Goal: Task Accomplishment & Management: Complete application form

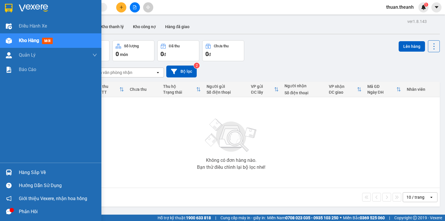
click at [36, 43] on span "Kho hàng" at bounding box center [29, 41] width 20 height 6
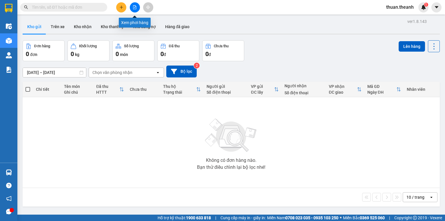
click at [135, 10] on button at bounding box center [135, 7] width 10 height 10
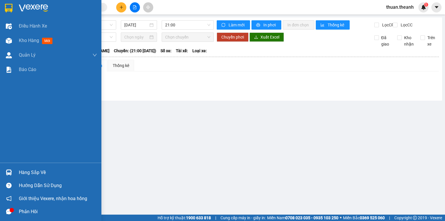
click at [8, 41] on img at bounding box center [9, 41] width 6 height 6
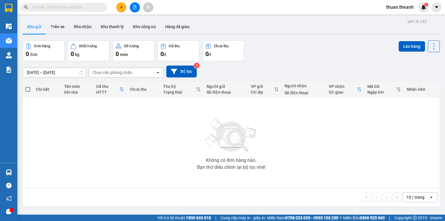
click at [223, 153] on img at bounding box center [231, 135] width 58 height 41
click at [424, 10] on div "1" at bounding box center [423, 7] width 10 height 10
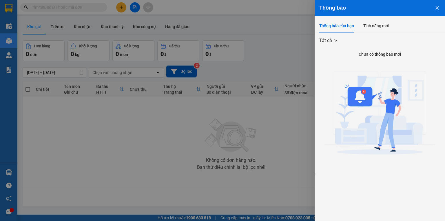
click at [435, 9] on button "Close" at bounding box center [437, 7] width 16 height 15
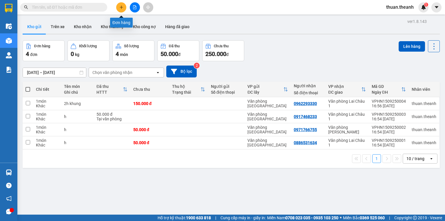
click at [122, 9] on button at bounding box center [121, 7] width 10 height 10
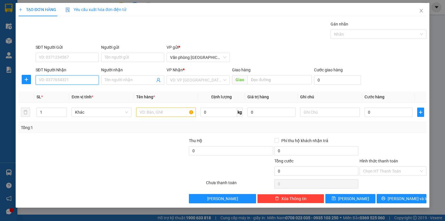
click at [73, 78] on input "SĐT Người Nhận" at bounding box center [67, 79] width 63 height 9
click at [67, 89] on div "0968625625" at bounding box center [67, 91] width 56 height 6
type input "0968625625"
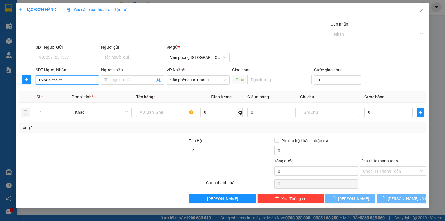
type input "50.000"
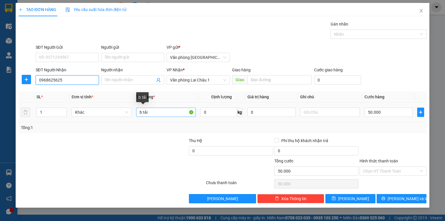
type input "0968625625"
drag, startPoint x: 155, startPoint y: 112, endPoint x: 124, endPoint y: 114, distance: 31.3
click at [124, 114] on tr "1 Khác b tải 0 kg 0 50.000" at bounding box center [223, 112] width 408 height 19
type input "4h khung"
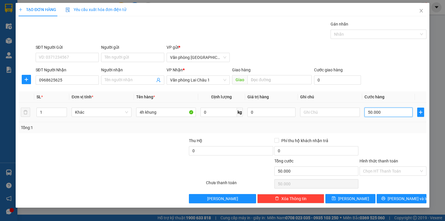
click at [396, 109] on input "50.000" at bounding box center [388, 111] width 48 height 9
type input "3"
type input "30"
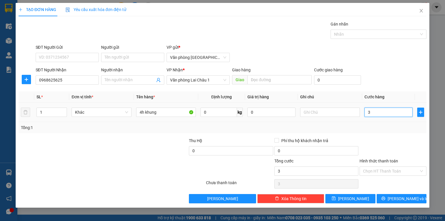
type input "30"
type input "300"
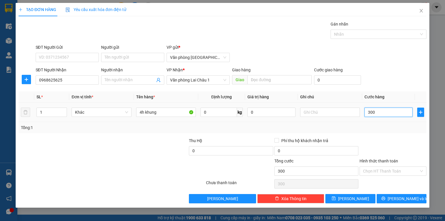
type input "3.000"
type input "30.000"
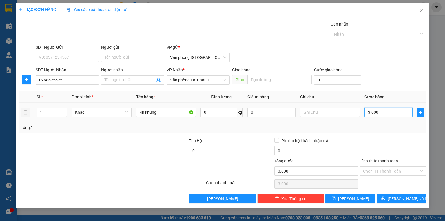
type input "30.000"
type input "300.000"
click at [359, 198] on button "[PERSON_NAME]" at bounding box center [350, 198] width 50 height 9
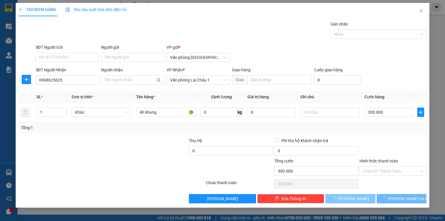
type input "0"
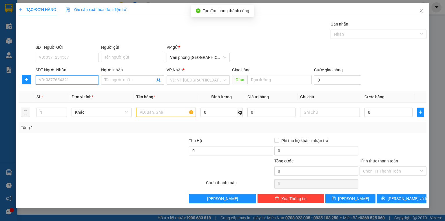
click at [59, 81] on input "SĐT Người Nhận" at bounding box center [67, 79] width 63 height 9
type input "0"
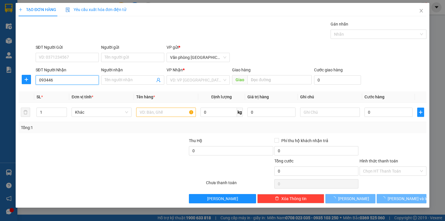
type input "0934461"
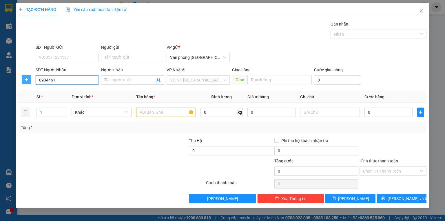
drag, startPoint x: 73, startPoint y: 79, endPoint x: 24, endPoint y: 81, distance: 49.3
click at [24, 81] on div "SĐT Người Nhận 0934461 0934461 Người nhận Tên người nhận VP Nhận * VD: VP [GEOG…" at bounding box center [222, 77] width 409 height 20
type input "8"
click at [72, 89] on div "0866862663" at bounding box center [67, 91] width 56 height 6
type input "0866862663"
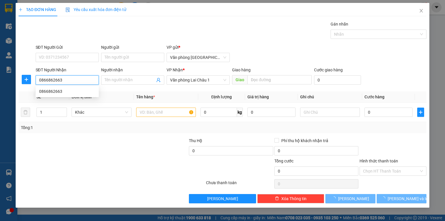
type input "100.000"
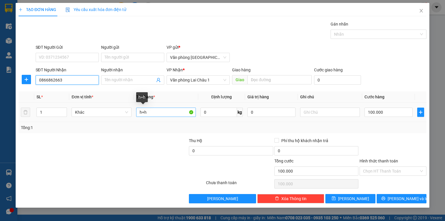
type input "0866862663"
drag, startPoint x: 151, startPoint y: 111, endPoint x: 124, endPoint y: 112, distance: 27.3
click at [124, 112] on tr "1 Khác h+h 0 kg 0 100.000" at bounding box center [223, 112] width 408 height 19
type input "h"
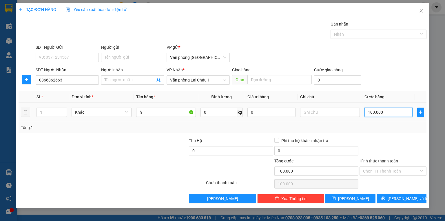
click at [393, 110] on input "100.000" at bounding box center [388, 111] width 48 height 9
type input "5"
type input "50"
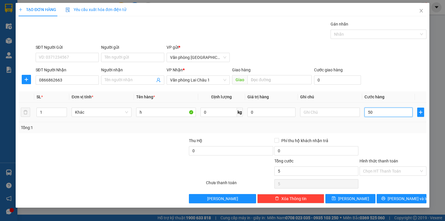
type input "50"
type input "500"
type input "5.000"
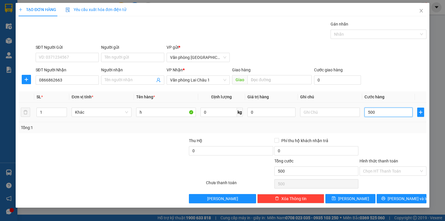
type input "5.000"
type input "50.000"
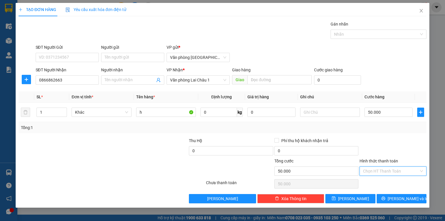
click at [390, 167] on input "Hình thức thanh toán" at bounding box center [391, 171] width 56 height 9
click at [388, 181] on div "Tại văn phòng" at bounding box center [393, 182] width 60 height 6
type input "0"
click at [356, 197] on span "[PERSON_NAME]" at bounding box center [353, 198] width 31 height 6
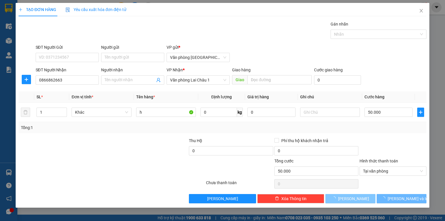
type input "0"
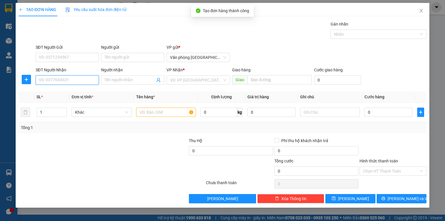
click at [77, 80] on input "SĐT Người Nhận" at bounding box center [67, 79] width 63 height 9
click at [75, 91] on div "0946171187" at bounding box center [67, 91] width 56 height 6
type input "0946171187"
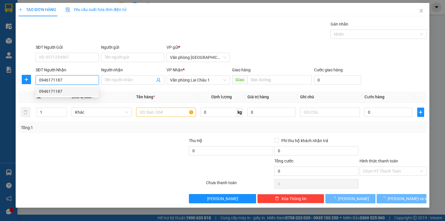
type input "50.000"
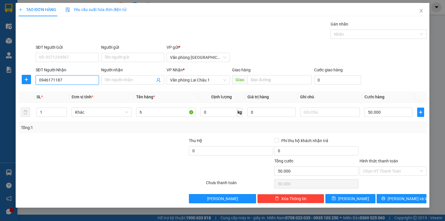
type input "0946171187"
click at [383, 165] on div "Hình thức thanh toán" at bounding box center [392, 162] width 67 height 9
click at [382, 170] on input "Hình thức thanh toán" at bounding box center [391, 171] width 56 height 9
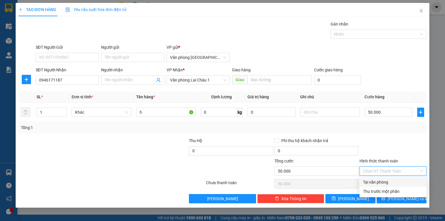
click at [382, 179] on div "Tại văn phòng" at bounding box center [393, 182] width 60 height 6
type input "0"
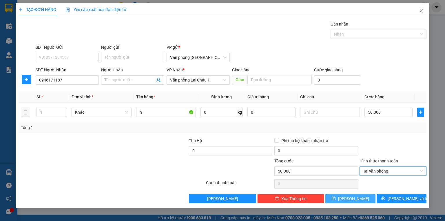
click at [365, 198] on button "[PERSON_NAME]" at bounding box center [350, 198] width 50 height 9
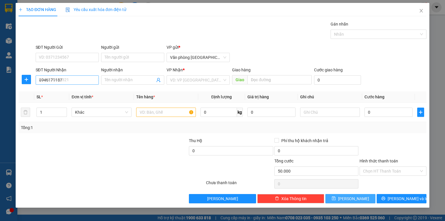
type input "0"
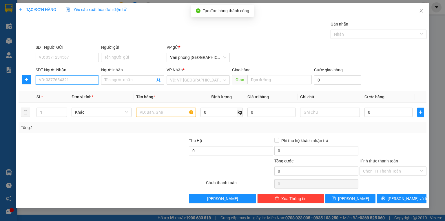
click at [72, 76] on input "SĐT Người Nhận" at bounding box center [67, 79] width 63 height 9
type input "0972345222"
click at [90, 87] on div "0972345222" at bounding box center [67, 91] width 63 height 9
type input "50.000"
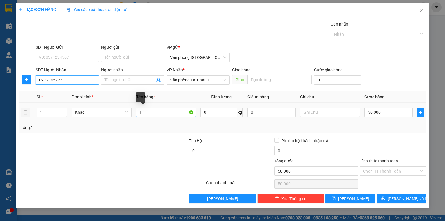
type input "0972345222"
drag, startPoint x: 154, startPoint y: 113, endPoint x: 131, endPoint y: 114, distance: 22.6
click at [131, 114] on tr "1 Khác H 0 kg 0 50.000" at bounding box center [223, 112] width 408 height 19
type input "2h"
click at [397, 114] on div "50.000" at bounding box center [388, 112] width 48 height 12
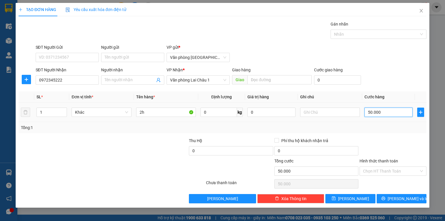
click at [396, 113] on input "50.000" at bounding box center [388, 111] width 48 height 9
type input "1"
type input "10"
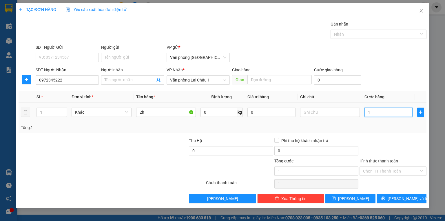
type input "10"
type input "100"
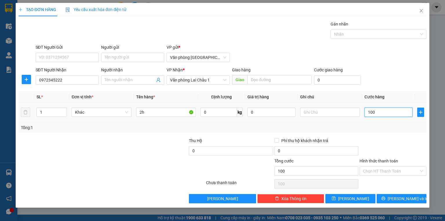
type input "1.000"
type input "10.000"
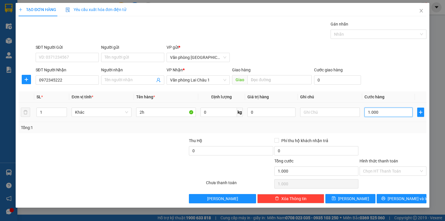
type input "10.000"
type input "100.000"
click at [359, 197] on button "[PERSON_NAME]" at bounding box center [350, 198] width 50 height 9
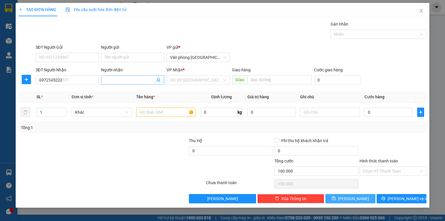
type input "0"
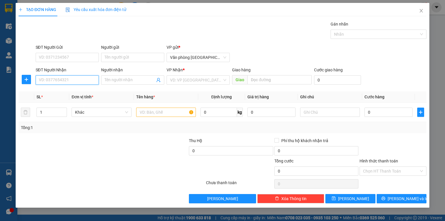
click at [90, 82] on input "SĐT Người Nhận" at bounding box center [67, 79] width 63 height 9
click at [77, 90] on div "0982440992" at bounding box center [67, 91] width 56 height 6
type input "0982440992"
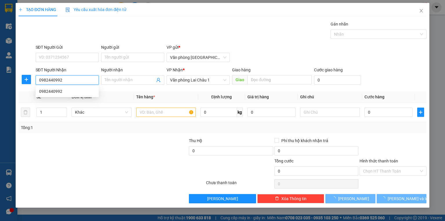
type input "50.000"
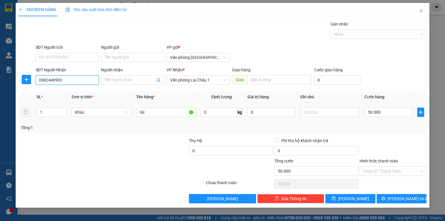
type input "0982440992"
drag, startPoint x: 151, startPoint y: 118, endPoint x: 148, endPoint y: 117, distance: 3.2
click at [148, 117] on td "tải" at bounding box center [166, 112] width 64 height 19
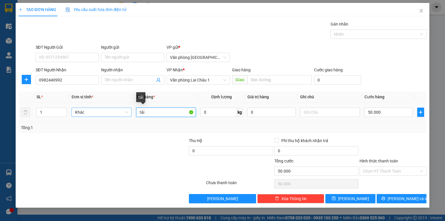
drag, startPoint x: 151, startPoint y: 113, endPoint x: 120, endPoint y: 113, distance: 31.0
click at [121, 114] on tr "1 Khác tải 0 kg 0 50.000" at bounding box center [223, 112] width 408 height 19
type input "h"
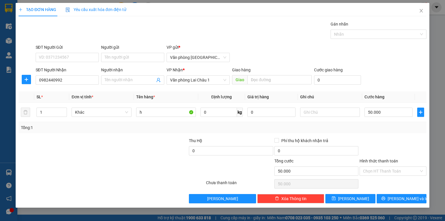
click at [351, 193] on div "Transit Pickup Surcharge Ids Transit Deliver Surcharge Ids Transit Deliver Surc…" at bounding box center [223, 112] width 408 height 182
click at [354, 197] on span "[PERSON_NAME]" at bounding box center [353, 198] width 31 height 6
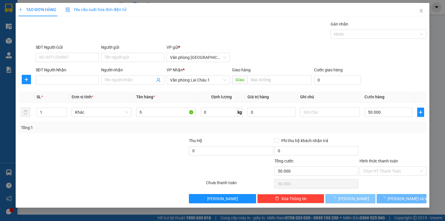
type input "0"
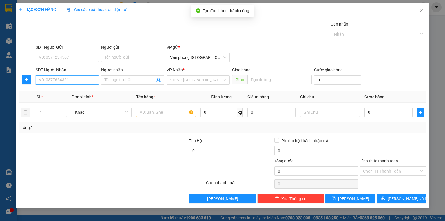
click at [74, 78] on input "SĐT Người Nhận" at bounding box center [67, 79] width 63 height 9
type input "3"
click at [75, 90] on div "0393982519" at bounding box center [67, 91] width 56 height 6
type input "0393982519"
type input "50.000"
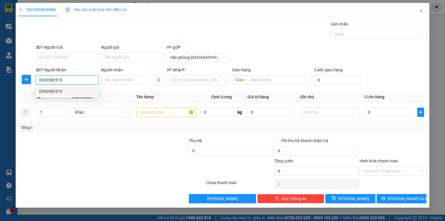
type input "50.000"
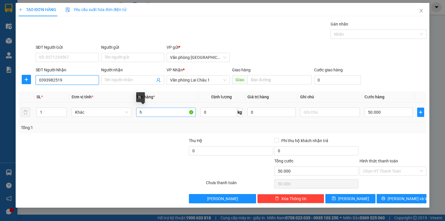
type input "0393982519"
click at [158, 113] on input "h" at bounding box center [166, 111] width 60 height 9
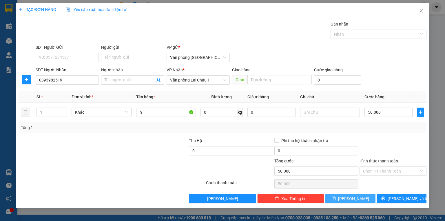
click at [350, 199] on button "[PERSON_NAME]" at bounding box center [350, 198] width 50 height 9
type input "0"
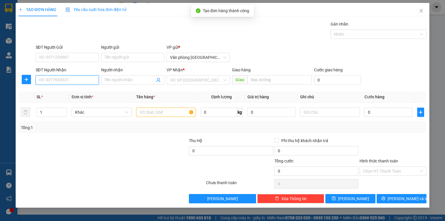
click at [72, 79] on input "SĐT Người Nhận" at bounding box center [67, 79] width 63 height 9
click at [46, 80] on input "0834886" at bounding box center [67, 79] width 63 height 9
click at [66, 80] on input "0854886" at bounding box center [67, 79] width 63 height 9
click at [45, 80] on input "0854886" at bounding box center [67, 79] width 63 height 9
click at [60, 79] on input "0834886" at bounding box center [67, 79] width 63 height 9
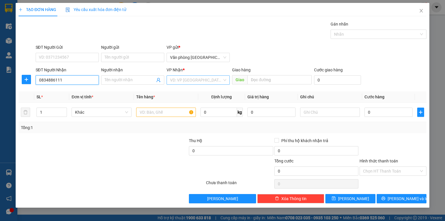
type input "0834886111"
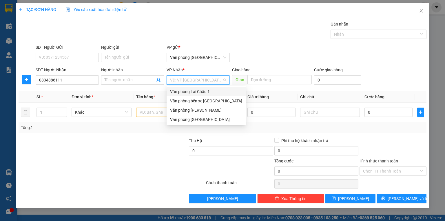
click at [172, 80] on input "search" at bounding box center [196, 80] width 52 height 9
click at [200, 111] on div "Văn phòng [PERSON_NAME]" at bounding box center [206, 110] width 72 height 6
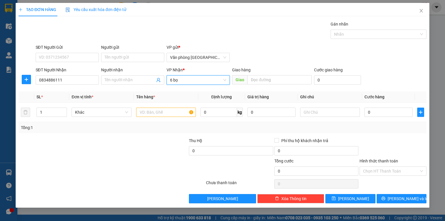
type input "6 bọc"
drag, startPoint x: 183, startPoint y: 82, endPoint x: 154, endPoint y: 85, distance: 29.1
click at [154, 85] on div "SĐT Người Nhận 0834886111 Người nhận Tên người nhận VP Nhận * Văn phòng Tam Đườ…" at bounding box center [230, 77] width 393 height 20
click at [161, 110] on input "text" at bounding box center [166, 111] width 60 height 9
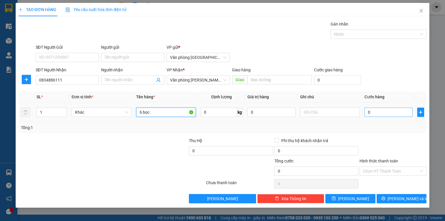
type input "6 bọc"
click at [395, 116] on input "0" at bounding box center [388, 111] width 48 height 9
type input "2"
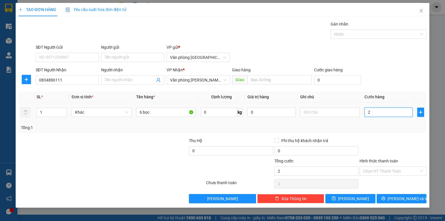
type input "20"
type input "200"
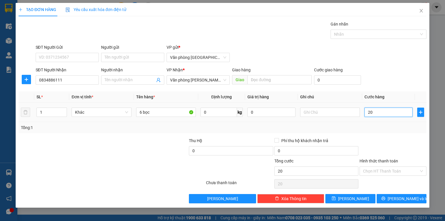
type input "200"
type input "2.000"
type input "20.000"
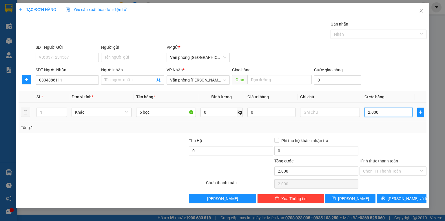
type input "20.000"
type input "200.000"
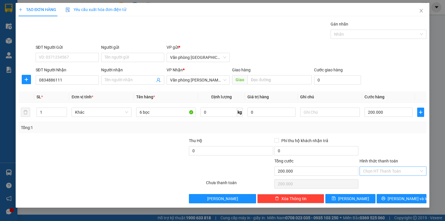
click at [375, 171] on input "Hình thức thanh toán" at bounding box center [391, 171] width 56 height 9
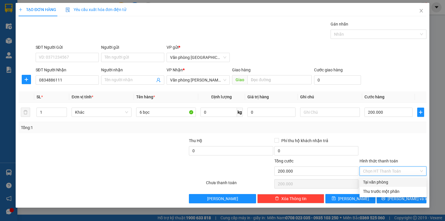
click at [381, 180] on div "Tại văn phòng" at bounding box center [393, 182] width 60 height 6
type input "0"
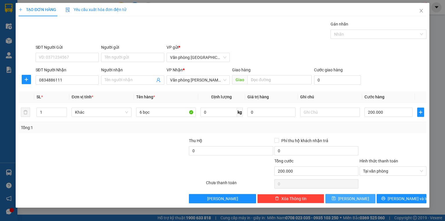
click at [364, 198] on button "[PERSON_NAME]" at bounding box center [350, 198] width 50 height 9
type input "0"
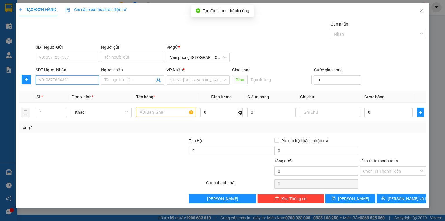
click at [68, 81] on input "SĐT Người Nhận" at bounding box center [67, 79] width 63 height 9
click at [74, 88] on div "0347088486" at bounding box center [67, 91] width 56 height 6
type input "0347088486"
type input "50.000"
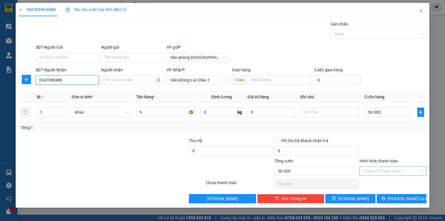
type input "0347088486"
click at [388, 173] on input "Hình thức thanh toán" at bounding box center [391, 171] width 56 height 9
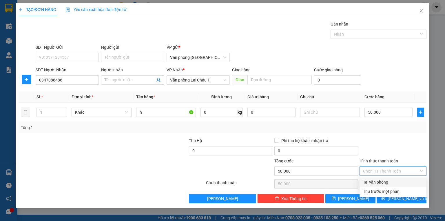
click at [390, 180] on div "Tại văn phòng" at bounding box center [393, 182] width 60 height 6
type input "0"
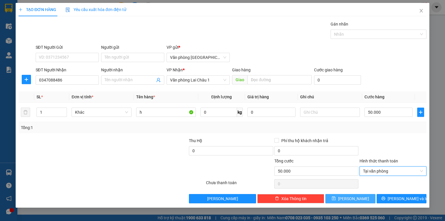
click at [362, 197] on button "[PERSON_NAME]" at bounding box center [350, 198] width 50 height 9
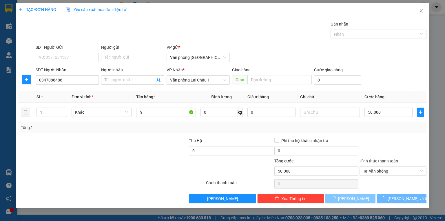
type input "0"
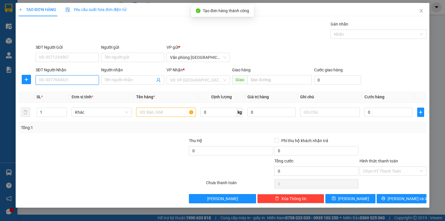
click at [66, 81] on input "SĐT Người Nhận" at bounding box center [67, 79] width 63 height 9
click at [66, 93] on div "0974599216" at bounding box center [67, 91] width 56 height 6
type input "0974599216"
type input "100.000"
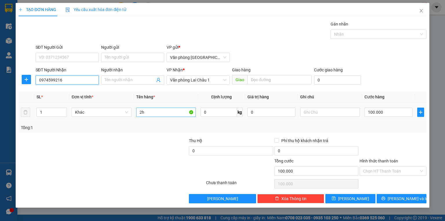
type input "0974599216"
drag, startPoint x: 154, startPoint y: 115, endPoint x: 120, endPoint y: 115, distance: 34.5
click at [120, 115] on tr "1 Khác 2h 0 kg 0 100.000" at bounding box center [223, 112] width 408 height 19
type input "h"
click at [401, 112] on input "100.000" at bounding box center [388, 111] width 48 height 9
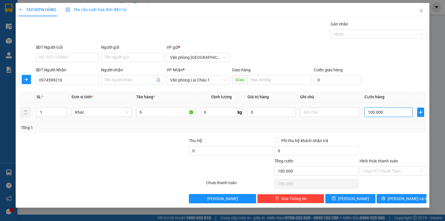
type input "5"
type input "50"
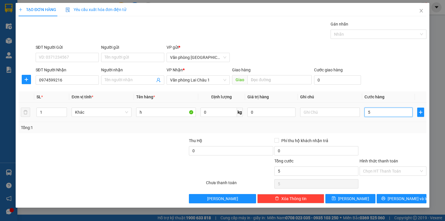
type input "50"
type input "500"
type input "5.000"
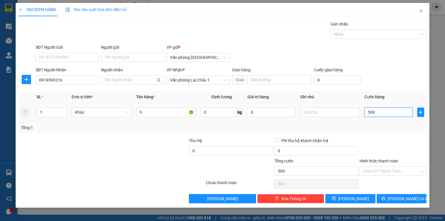
type input "5.000"
type input "50.000"
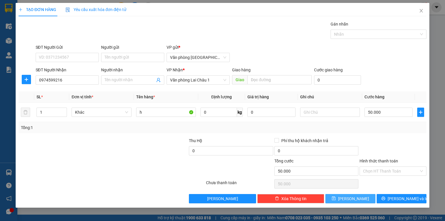
click at [360, 198] on button "[PERSON_NAME]" at bounding box center [350, 198] width 50 height 9
type input "0"
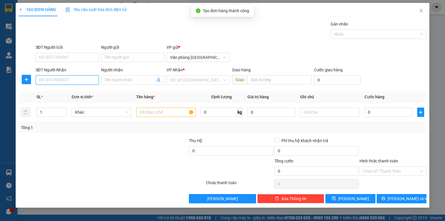
click at [60, 79] on input "SĐT Người Nhận" at bounding box center [67, 79] width 63 height 9
click at [65, 89] on div "0961945811" at bounding box center [67, 91] width 56 height 6
type input "0961945811"
type input "100.000"
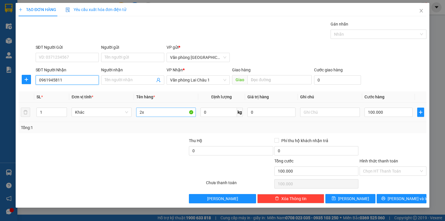
type input "0961945811"
drag, startPoint x: 152, startPoint y: 113, endPoint x: 87, endPoint y: 112, distance: 65.5
click at [87, 112] on tr "1 Khác 2x 0 kg 0 100.000" at bounding box center [223, 112] width 408 height 19
type input "x"
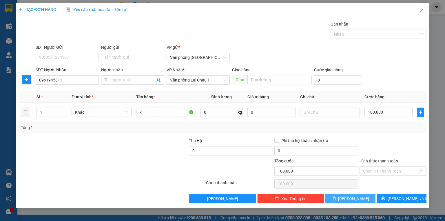
click at [364, 198] on button "[PERSON_NAME]" at bounding box center [350, 198] width 50 height 9
type input "0"
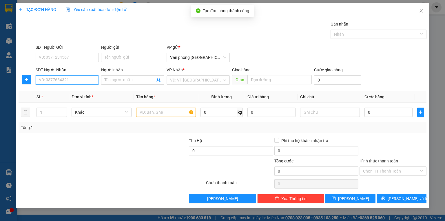
click at [71, 77] on input "SĐT Người Nhận" at bounding box center [67, 79] width 63 height 9
type input "0394438178"
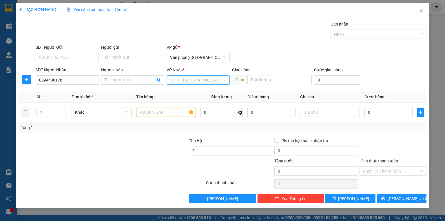
click at [178, 81] on input "search" at bounding box center [196, 80] width 52 height 9
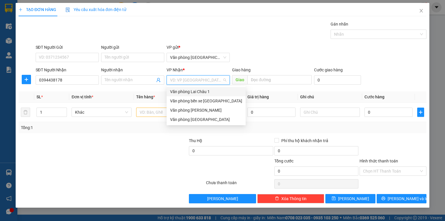
click at [186, 92] on div "Văn phòng Lai Châu 1" at bounding box center [206, 91] width 72 height 6
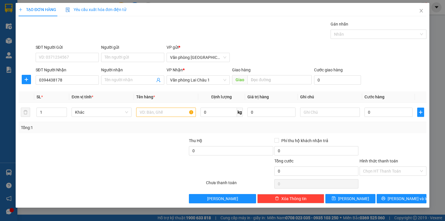
click at [192, 86] on div "VP Nhận * Văn phòng [GEOGRAPHIC_DATA] 1" at bounding box center [198, 77] width 63 height 20
click at [192, 80] on span "Văn phòng Lai Châu 1" at bounding box center [198, 80] width 56 height 9
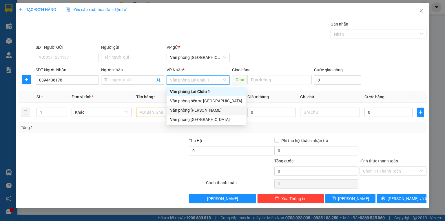
click at [195, 108] on div "Văn phòng [PERSON_NAME]" at bounding box center [206, 110] width 72 height 6
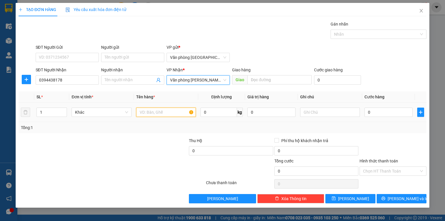
click at [158, 115] on input "text" at bounding box center [166, 111] width 60 height 9
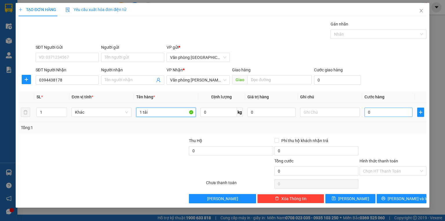
type input "1 tải"
click at [382, 114] on input "0" at bounding box center [388, 111] width 48 height 9
type input "5"
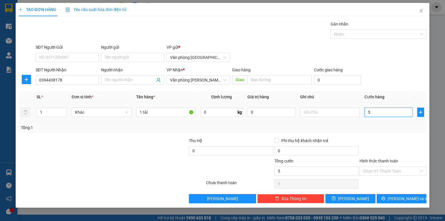
type input "50"
type input "500"
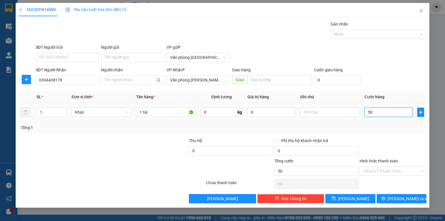
type input "500"
type input "5.000"
type input "50.000"
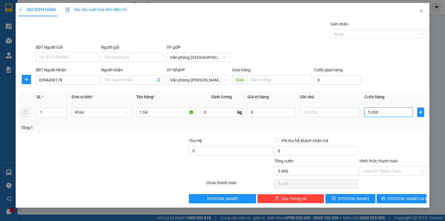
type input "50.000"
drag, startPoint x: 412, startPoint y: 230, endPoint x: 328, endPoint y: 178, distance: 98.5
click at [328, 178] on div "50.000" at bounding box center [316, 184] width 84 height 12
click at [364, 196] on button "[PERSON_NAME]" at bounding box center [350, 198] width 50 height 9
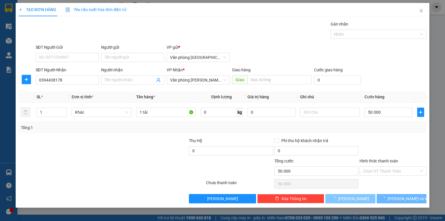
type input "0"
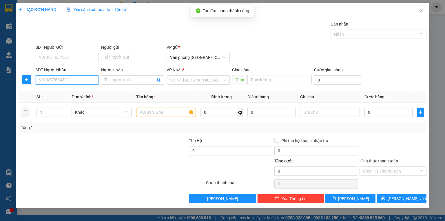
click at [84, 82] on input "SĐT Người Nhận" at bounding box center [67, 79] width 63 height 9
click at [90, 93] on div "0964226222" at bounding box center [67, 91] width 56 height 6
type input "0964226222"
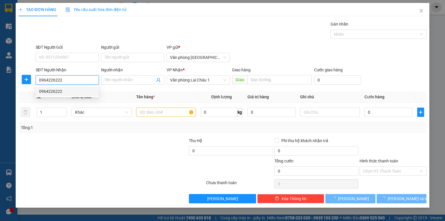
type input "50.000"
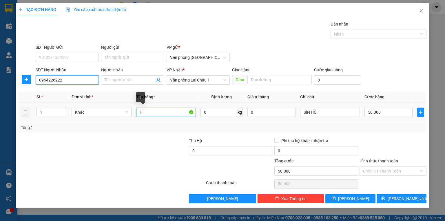
type input "0964226222"
drag, startPoint x: 160, startPoint y: 112, endPoint x: 114, endPoint y: 111, distance: 46.4
click at [114, 111] on tr "1 Khác H 0 kg 0 SÌN HỒ 50.000" at bounding box center [223, 112] width 408 height 19
type input "bọc"
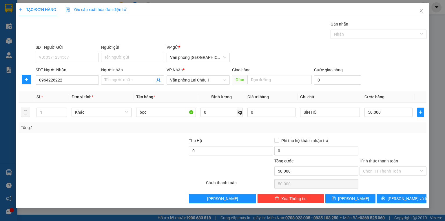
click at [347, 192] on div "Transit Pickup Surcharge Ids Transit Deliver Surcharge Ids Transit Deliver Surc…" at bounding box center [223, 112] width 408 height 182
click at [348, 195] on button "[PERSON_NAME]" at bounding box center [350, 198] width 50 height 9
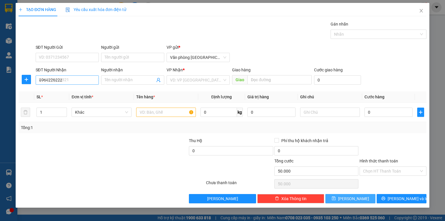
type input "0"
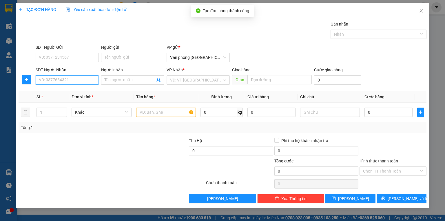
click at [58, 78] on input "SĐT Người Nhận" at bounding box center [67, 79] width 63 height 9
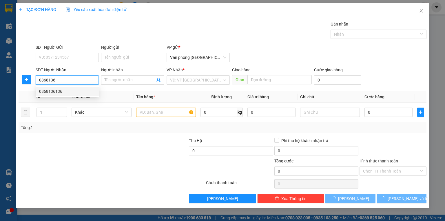
click at [72, 88] on div "0868136136" at bounding box center [67, 91] width 56 height 6
type input "0868136136"
type input "150.000"
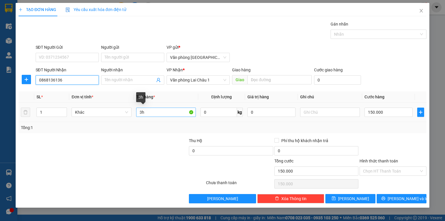
type input "0868136136"
drag, startPoint x: 156, startPoint y: 114, endPoint x: 105, endPoint y: 111, distance: 51.9
click at [105, 111] on tr "1 Khác 3h 0 kg 0 150.000" at bounding box center [223, 112] width 408 height 19
type input "h"
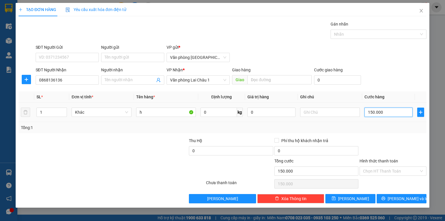
click at [371, 112] on input "150.000" at bounding box center [388, 111] width 48 height 9
click at [360, 200] on button "[PERSON_NAME]" at bounding box center [350, 198] width 50 height 9
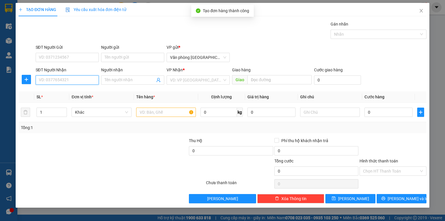
click at [53, 78] on input "SĐT Người Nhận" at bounding box center [67, 79] width 63 height 9
click at [63, 92] on div "0329616552 - [PERSON_NAME]" at bounding box center [67, 91] width 57 height 6
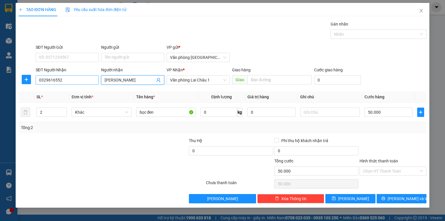
drag, startPoint x: 132, startPoint y: 79, endPoint x: 86, endPoint y: 81, distance: 46.7
click at [86, 81] on div "SĐT Người Nhận 0329616552 Người nhận VÂN LONG VÂN LONG VP Nhận * Văn phòng Lai …" at bounding box center [230, 77] width 393 height 20
click at [86, 81] on input "0329616552" at bounding box center [67, 79] width 63 height 9
click at [134, 81] on input "[PERSON_NAME]" at bounding box center [130, 80] width 50 height 6
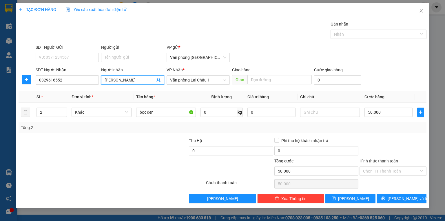
click at [134, 81] on input "[PERSON_NAME]" at bounding box center [130, 80] width 50 height 6
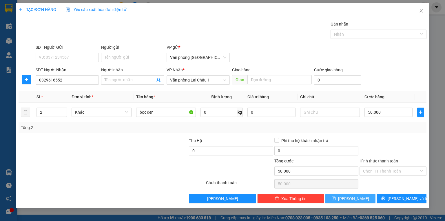
click at [356, 198] on span "[PERSON_NAME]" at bounding box center [353, 198] width 31 height 6
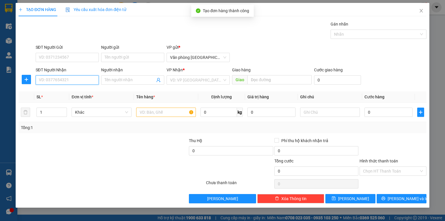
click at [66, 79] on input "SĐT Người Nhận" at bounding box center [67, 79] width 63 height 9
click at [64, 89] on div "0987806868" at bounding box center [67, 91] width 56 height 6
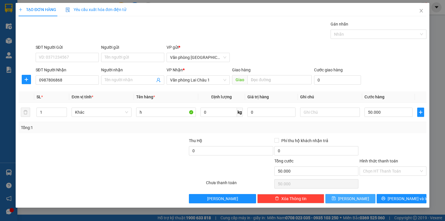
click at [363, 200] on button "[PERSON_NAME]" at bounding box center [350, 198] width 50 height 9
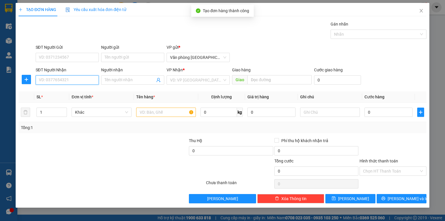
click at [65, 80] on input "SĐT Người Nhận" at bounding box center [67, 79] width 63 height 9
click at [73, 90] on div "0988072999" at bounding box center [67, 91] width 56 height 6
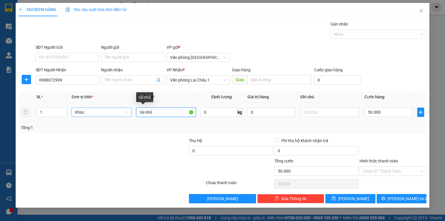
drag, startPoint x: 172, startPoint y: 111, endPoint x: 100, endPoint y: 110, distance: 72.1
click at [102, 112] on tr "1 Khác tải nhỏ 0 kg 0 50.000" at bounding box center [223, 112] width 408 height 19
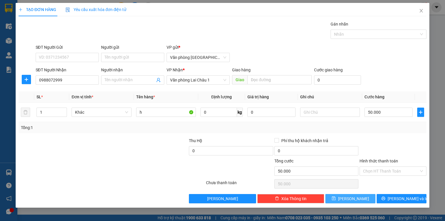
click at [359, 196] on button "[PERSON_NAME]" at bounding box center [350, 198] width 50 height 9
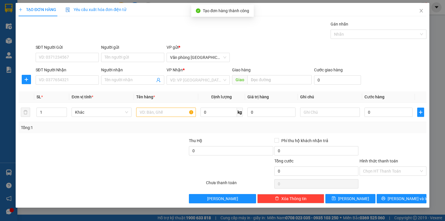
click at [80, 86] on div "SĐT Người Nhận VD: 0377654321" at bounding box center [67, 77] width 63 height 20
click at [78, 79] on input "SĐT Người Nhận" at bounding box center [67, 79] width 63 height 9
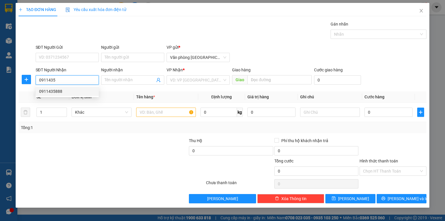
click at [78, 90] on div "0911435888" at bounding box center [67, 91] width 56 height 6
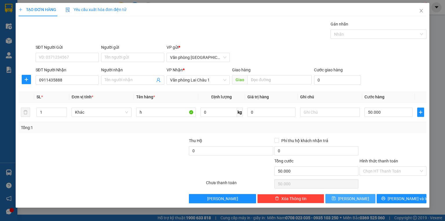
click at [360, 199] on button "[PERSON_NAME]" at bounding box center [350, 198] width 50 height 9
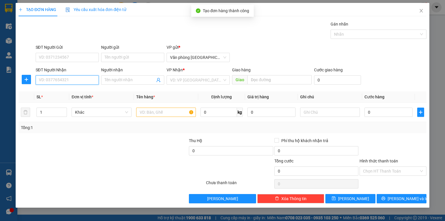
click at [66, 83] on input "SĐT Người Nhận" at bounding box center [67, 79] width 63 height 9
click at [67, 90] on div "0961137370" at bounding box center [67, 91] width 56 height 6
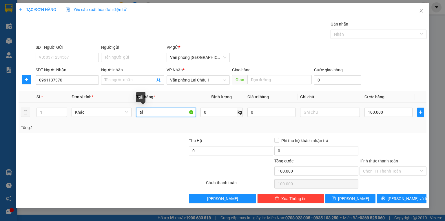
click at [158, 112] on input "tải" at bounding box center [166, 111] width 60 height 9
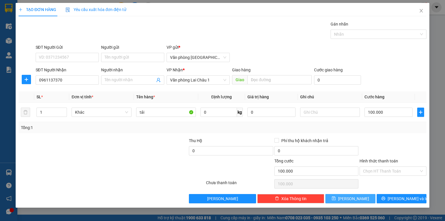
click at [357, 198] on span "[PERSON_NAME]" at bounding box center [353, 198] width 31 height 6
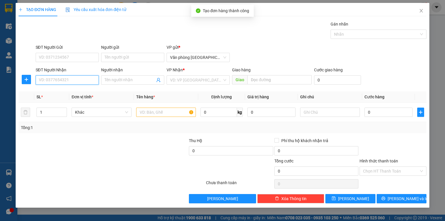
click at [72, 77] on input "SĐT Người Nhận" at bounding box center [67, 79] width 63 height 9
click at [85, 93] on div "0886892999 - A TRÌNH" at bounding box center [67, 91] width 56 height 6
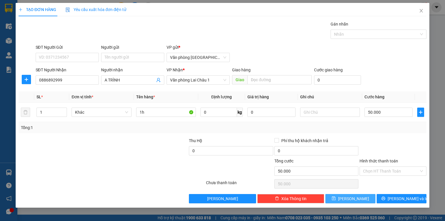
click at [351, 195] on span "[PERSON_NAME]" at bounding box center [353, 198] width 31 height 6
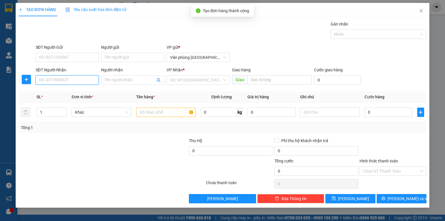
click at [67, 77] on input "SĐT Người Nhận" at bounding box center [67, 79] width 63 height 9
click at [49, 80] on input "0336888" at bounding box center [67, 79] width 63 height 9
click at [68, 94] on div "0336688896 - ĐỘNG" at bounding box center [67, 91] width 56 height 6
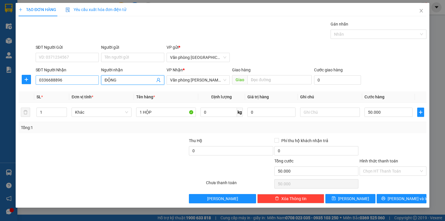
drag, startPoint x: 119, startPoint y: 81, endPoint x: 95, endPoint y: 81, distance: 24.0
click at [95, 81] on div "SĐT Người Nhận 0336688896 Người nhận ĐỘNG ĐỘNG VP Nhận * Văn phòng Tam Đường Gi…" at bounding box center [230, 77] width 393 height 20
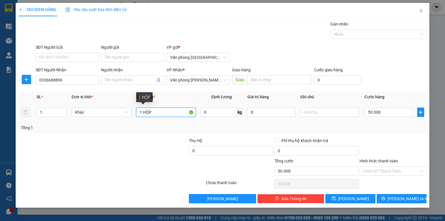
drag, startPoint x: 166, startPoint y: 108, endPoint x: 124, endPoint y: 105, distance: 42.1
click at [124, 107] on tr "1 Khác 1 HỘP 0 kg 0 50.000" at bounding box center [223, 112] width 408 height 19
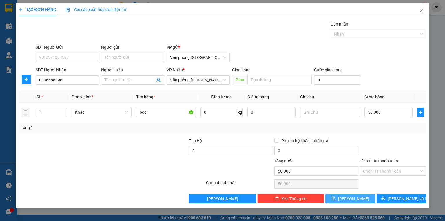
click at [357, 199] on button "[PERSON_NAME]" at bounding box center [350, 198] width 50 height 9
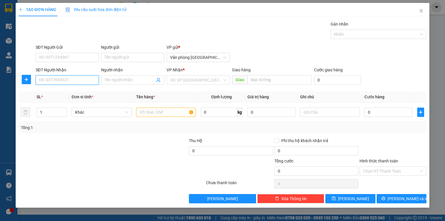
click at [71, 81] on input "SĐT Người Nhận" at bounding box center [67, 79] width 63 height 9
click at [69, 92] on div "0962833300" at bounding box center [67, 91] width 56 height 6
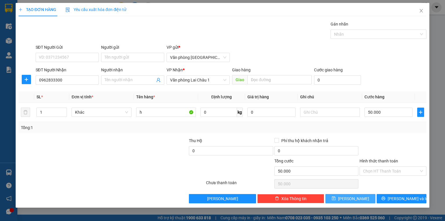
click at [354, 202] on button "[PERSON_NAME]" at bounding box center [350, 198] width 50 height 9
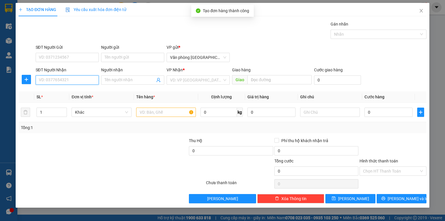
click at [73, 82] on input "SĐT Người Nhận" at bounding box center [67, 79] width 63 height 9
click at [79, 91] on div "0346129999" at bounding box center [67, 91] width 56 height 6
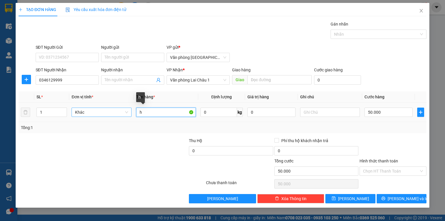
drag, startPoint x: 147, startPoint y: 111, endPoint x: 118, endPoint y: 111, distance: 28.4
click at [118, 111] on tr "1 Khác h 0 kg 0 50.000" at bounding box center [223, 112] width 408 height 19
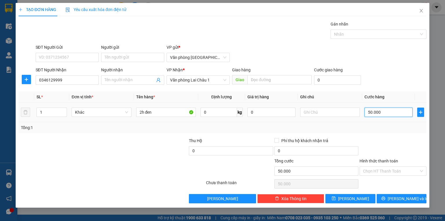
click at [397, 110] on input "50.000" at bounding box center [388, 111] width 48 height 9
drag, startPoint x: 397, startPoint y: 110, endPoint x: 416, endPoint y: 151, distance: 44.6
click at [416, 151] on div at bounding box center [393, 147] width 68 height 20
click at [358, 196] on button "[PERSON_NAME]" at bounding box center [350, 198] width 50 height 9
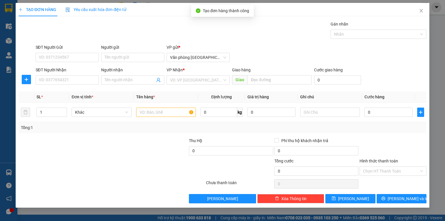
click at [69, 85] on div "SĐT Người Nhận VD: 0377654321" at bounding box center [67, 77] width 63 height 20
click at [68, 82] on input "SĐT Người Nhận" at bounding box center [67, 79] width 63 height 9
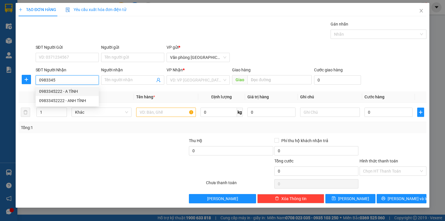
click at [57, 92] on div "0983345222 - A TÌNH" at bounding box center [67, 91] width 56 height 6
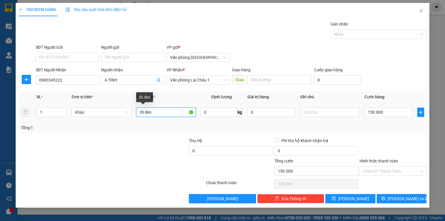
click at [140, 111] on input "3h đen" at bounding box center [166, 111] width 60 height 9
drag, startPoint x: 153, startPoint y: 111, endPoint x: 123, endPoint y: 112, distance: 30.1
click at [123, 112] on tr "1 Khác 3h đen 0 kg 0 150.000" at bounding box center [223, 112] width 408 height 19
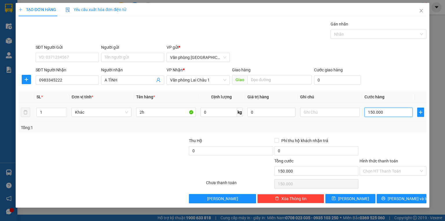
click at [393, 110] on input "150.000" at bounding box center [388, 111] width 48 height 9
click at [343, 195] on button "[PERSON_NAME]" at bounding box center [350, 198] width 50 height 9
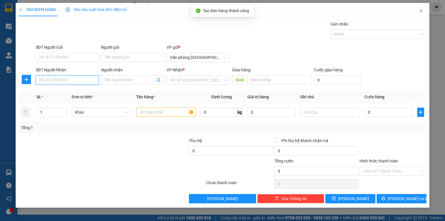
click at [83, 77] on input "SĐT Người Nhận" at bounding box center [67, 79] width 63 height 9
click at [66, 91] on div "0848460888" at bounding box center [67, 91] width 56 height 6
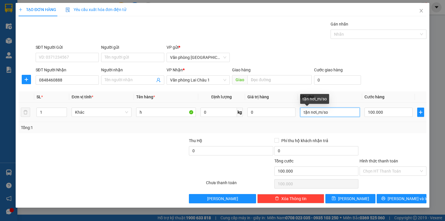
drag, startPoint x: 342, startPoint y: 114, endPoint x: 333, endPoint y: 115, distance: 9.1
click at [333, 115] on input "tận nơi_m/so" at bounding box center [330, 111] width 60 height 9
click at [318, 114] on input "tận nơi_m/so" at bounding box center [330, 111] width 60 height 9
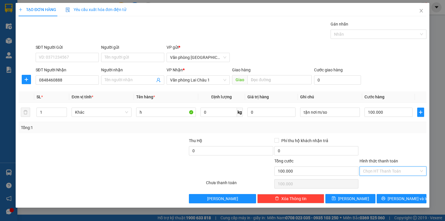
click at [389, 167] on input "Hình thức thanh toán" at bounding box center [391, 171] width 56 height 9
click at [389, 179] on div "Tại văn phòng" at bounding box center [393, 182] width 60 height 6
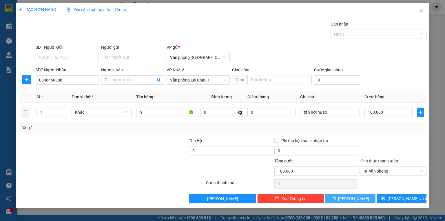
click at [362, 200] on button "[PERSON_NAME]" at bounding box center [350, 198] width 50 height 9
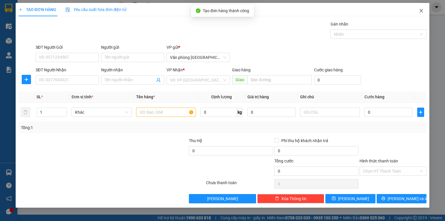
click at [419, 14] on span "Close" at bounding box center [421, 11] width 16 height 16
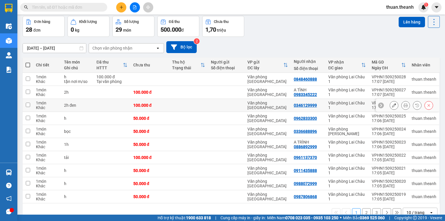
scroll to position [36, 0]
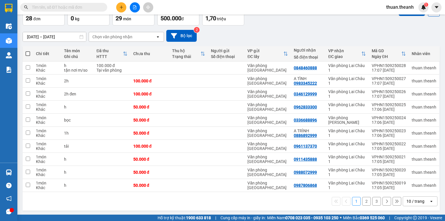
click at [412, 198] on div "10 / trang" at bounding box center [415, 201] width 18 height 6
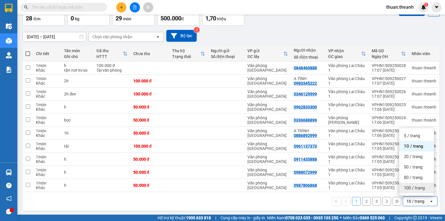
click at [415, 183] on div "100 / trang" at bounding box center [416, 188] width 35 height 10
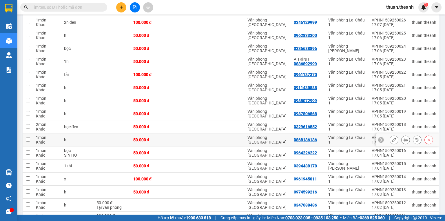
scroll to position [107, 0]
